Goal: Transaction & Acquisition: Purchase product/service

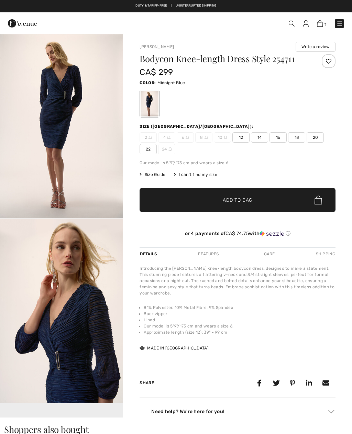
checkbox input "true"
click at [266, 134] on span "14" at bounding box center [259, 137] width 17 height 10
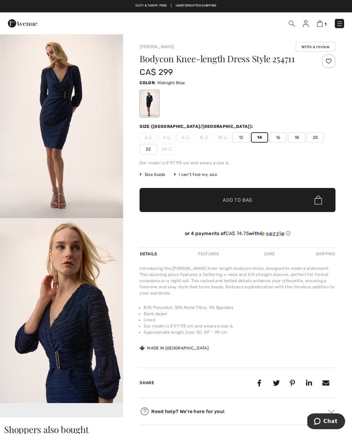
click at [251, 198] on span "Add to Bag" at bounding box center [238, 199] width 30 height 7
click at [322, 24] on img at bounding box center [319, 23] width 6 height 7
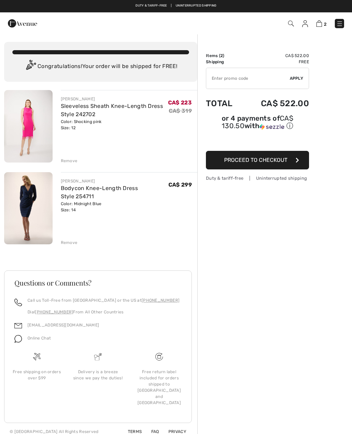
checkbox input "true"
click at [70, 159] on div "Remove" at bounding box center [69, 161] width 17 height 6
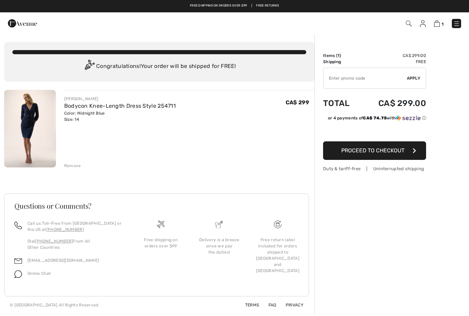
click at [351, 156] on button "Proceed to Checkout" at bounding box center [374, 150] width 103 height 19
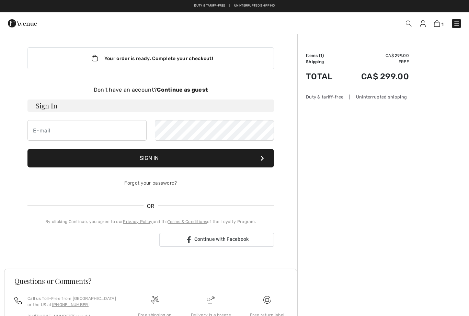
click at [195, 58] on div "Your order is ready. Complete your checkout!" at bounding box center [150, 58] width 247 height 22
click at [112, 134] on input "email" at bounding box center [86, 130] width 119 height 21
click at [199, 90] on strong "Continue as guest" at bounding box center [182, 90] width 51 height 7
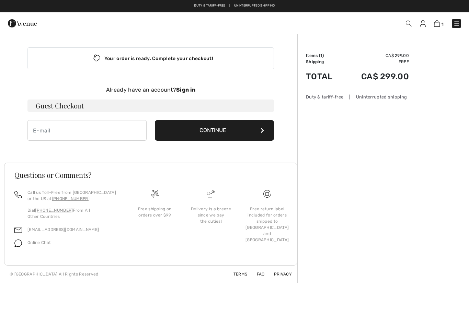
click at [238, 130] on button "Continue" at bounding box center [214, 130] width 119 height 21
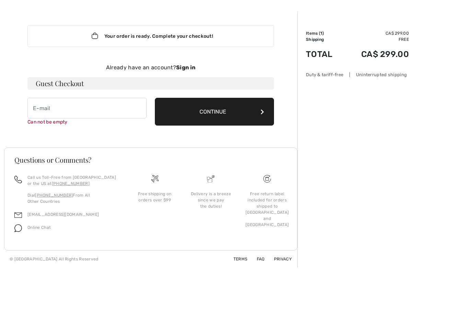
scroll to position [23, 0]
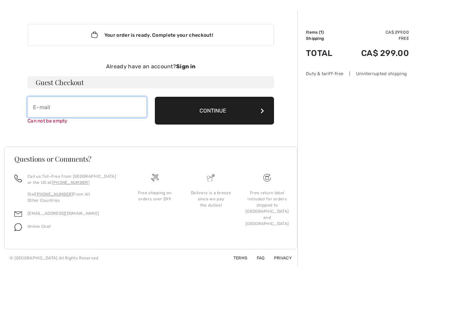
click at [91, 111] on input "email" at bounding box center [86, 107] width 119 height 21
type input "[EMAIL_ADDRESS][DOMAIN_NAME]"
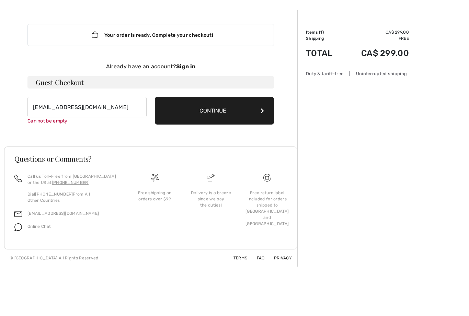
click at [224, 112] on button "Continue" at bounding box center [214, 111] width 119 height 28
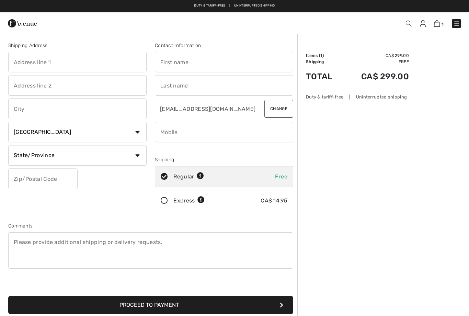
click at [102, 66] on input "text" at bounding box center [77, 62] width 138 height 21
type input "[STREET_ADDRESS][PERSON_NAME]"
click at [117, 107] on input "text" at bounding box center [77, 109] width 138 height 21
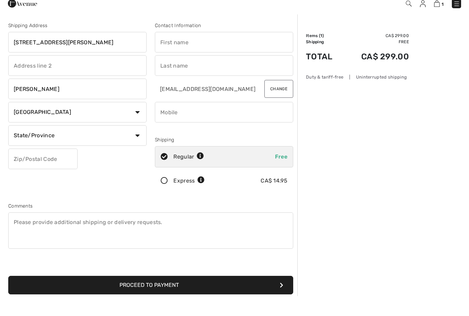
type input "[PERSON_NAME]"
click at [137, 145] on select "State/Province [GEOGRAPHIC_DATA] [GEOGRAPHIC_DATA] [GEOGRAPHIC_DATA] [GEOGRAPHI…" at bounding box center [77, 155] width 138 height 21
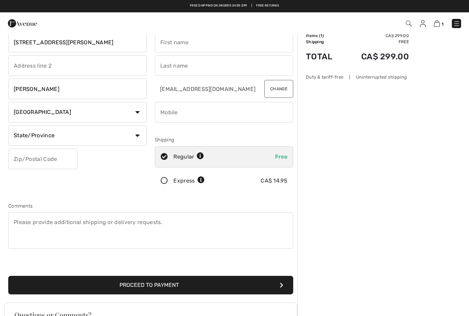
select select "ON"
click at [64, 158] on input "text" at bounding box center [42, 159] width 69 height 21
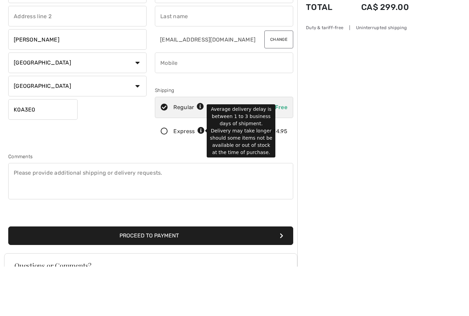
type input "K0A3E0"
click at [202, 177] on icon at bounding box center [200, 180] width 7 height 7
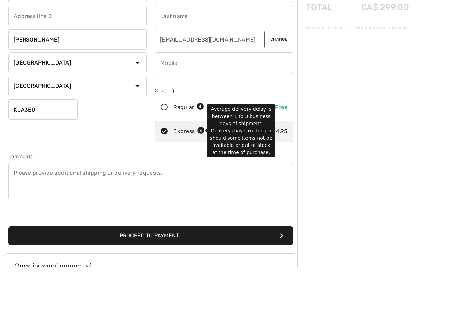
scroll to position [69, 0]
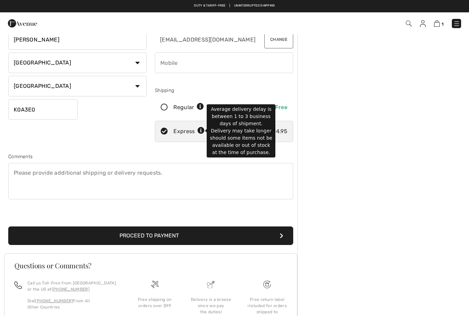
click at [349, 150] on div "Order Summary Details Items ( 1 ) CA$ 299.00 Promo code CA$ 0.00 Shipping CA$ 1…" at bounding box center [383, 168] width 172 height 409
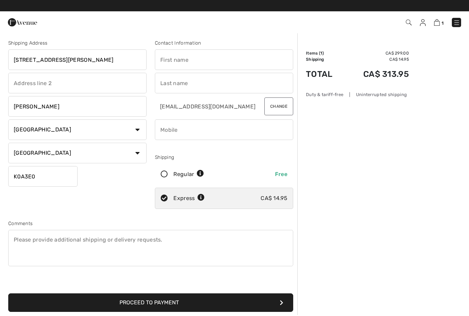
scroll to position [0, 0]
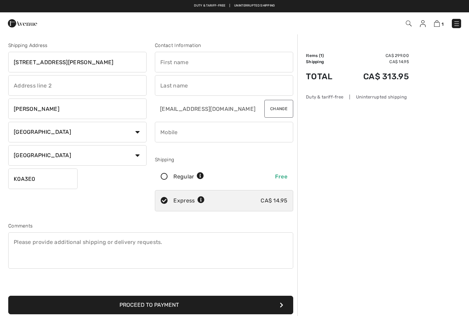
click at [207, 66] on input "text" at bounding box center [224, 62] width 138 height 21
type input "Ann"
click at [196, 86] on input "text" at bounding box center [224, 85] width 138 height 21
type input "Dugas"
click at [188, 135] on input "phone" at bounding box center [224, 132] width 138 height 21
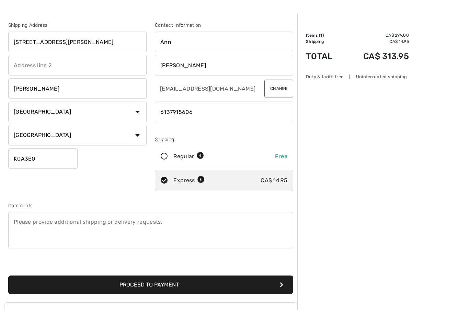
scroll to position [14, 0]
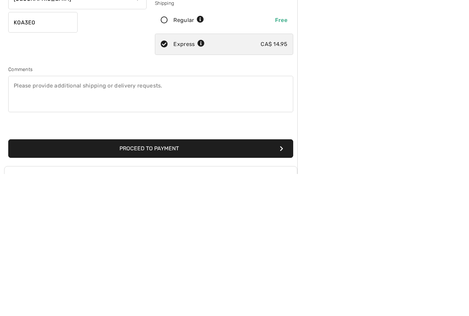
type input "6137915606"
click at [168, 282] on button "Proceed to Payment" at bounding box center [150, 291] width 285 height 19
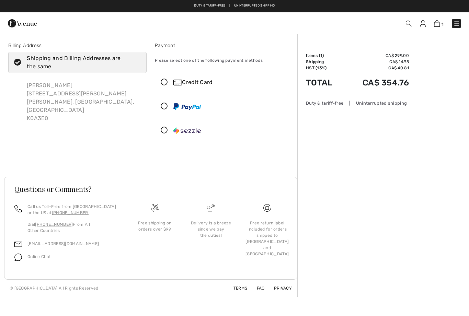
click at [164, 86] on icon at bounding box center [164, 82] width 18 height 7
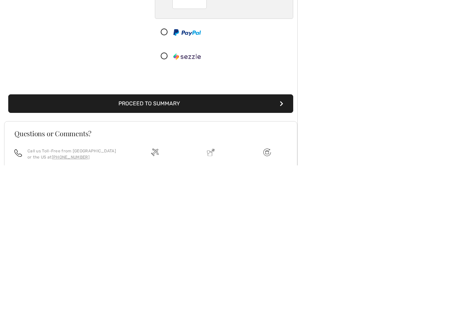
click at [167, 246] on button "Proceed to Summary" at bounding box center [150, 255] width 285 height 19
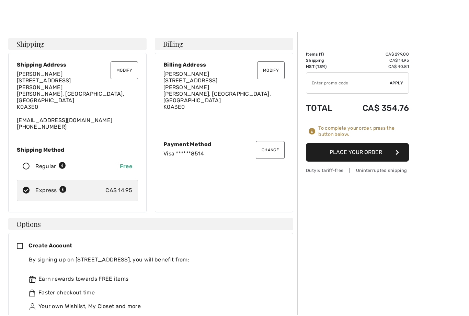
scroll to position [1, 0]
click at [363, 155] on button "Place Your Order" at bounding box center [357, 152] width 103 height 19
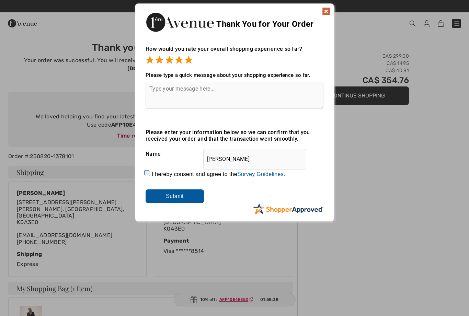
click at [193, 90] on textarea at bounding box center [235, 95] width 178 height 27
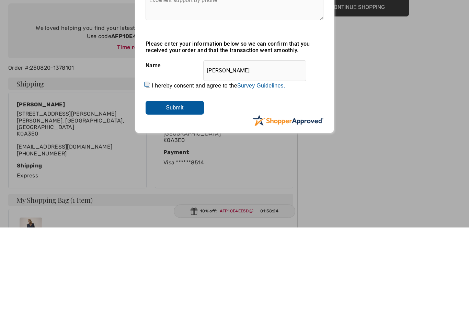
type textarea "Excellent support by phone"
click at [182, 190] on input "Submit" at bounding box center [175, 197] width 58 height 14
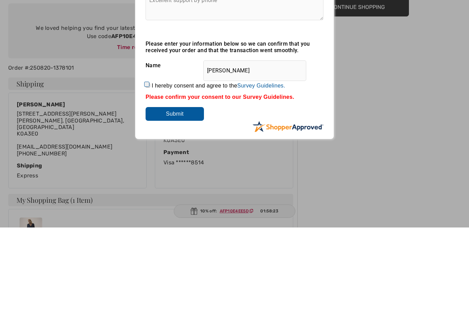
scroll to position [89, 0]
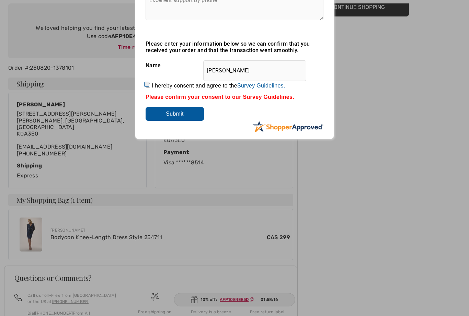
click at [181, 116] on input "Submit" at bounding box center [175, 114] width 58 height 14
click at [180, 118] on input "Submit" at bounding box center [175, 114] width 58 height 14
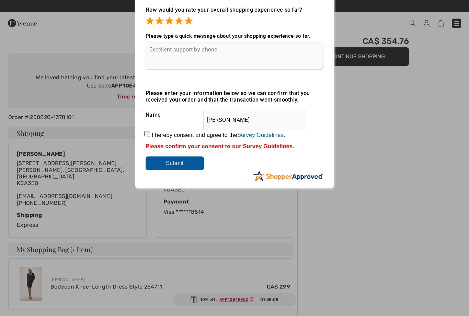
scroll to position [37, 0]
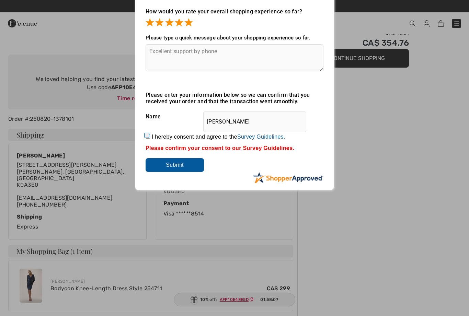
click at [174, 169] on input "Submit" at bounding box center [175, 165] width 58 height 14
click at [153, 138] on label "I hereby consent and agree to the By submitting a review, you grant permission …" at bounding box center [219, 137] width 134 height 6
click at [150, 138] on input "I hereby consent and agree to the By submitting a review, you grant permission …" at bounding box center [148, 136] width 4 height 4
checkbox input "true"
click at [179, 170] on input "Submit" at bounding box center [175, 165] width 58 height 14
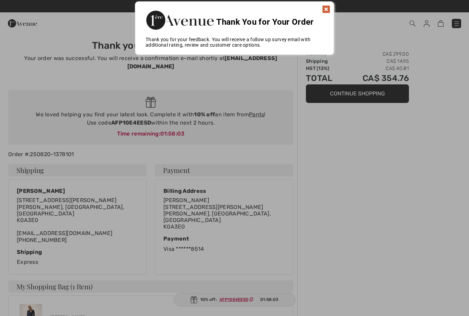
scroll to position [0, 0]
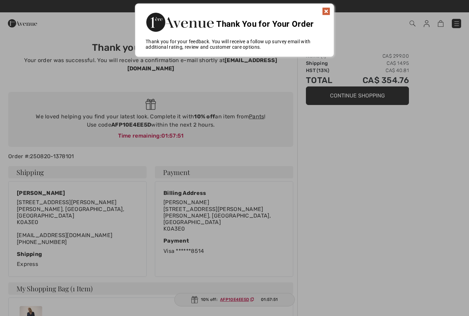
click at [326, 12] on img at bounding box center [326, 11] width 8 height 8
